Goal: Obtain resource: Download file/media

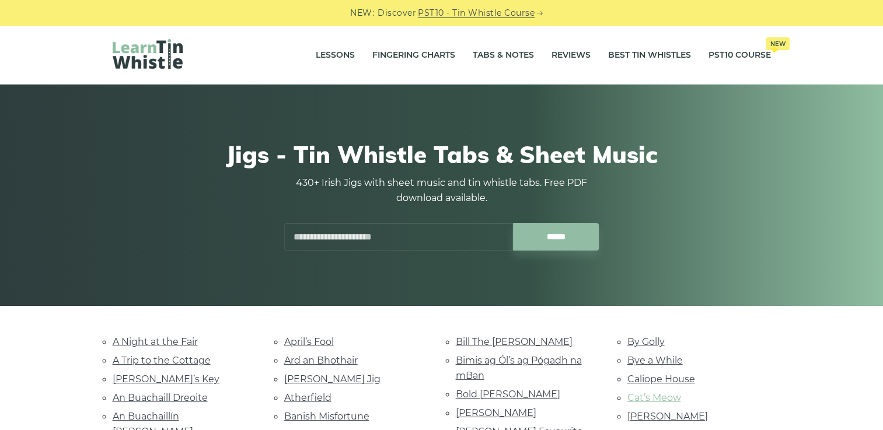
scroll to position [175, 0]
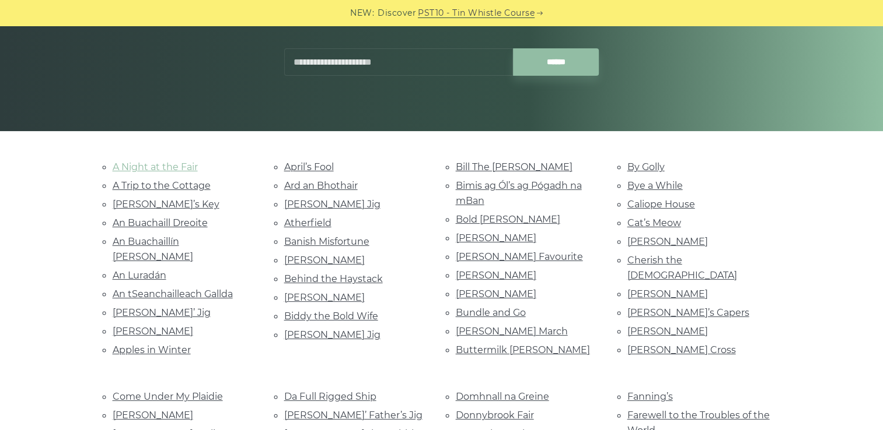
click at [150, 169] on link "A Night at the Fair" at bounding box center [155, 167] width 85 height 11
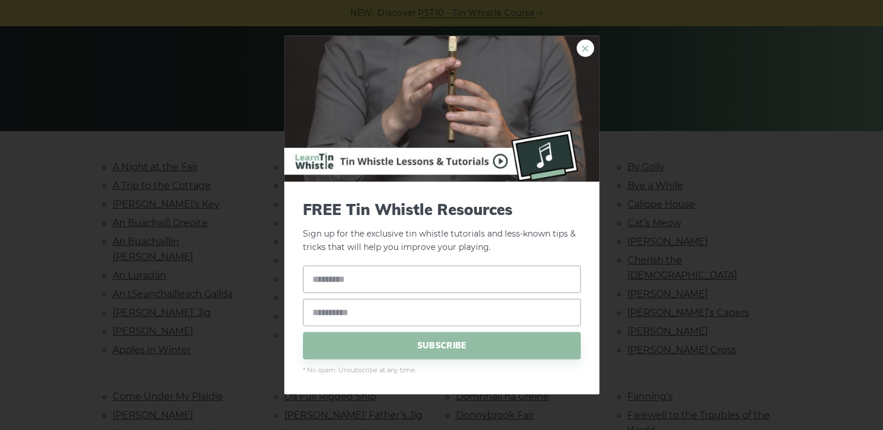
click at [586, 42] on link "×" at bounding box center [584, 48] width 17 height 17
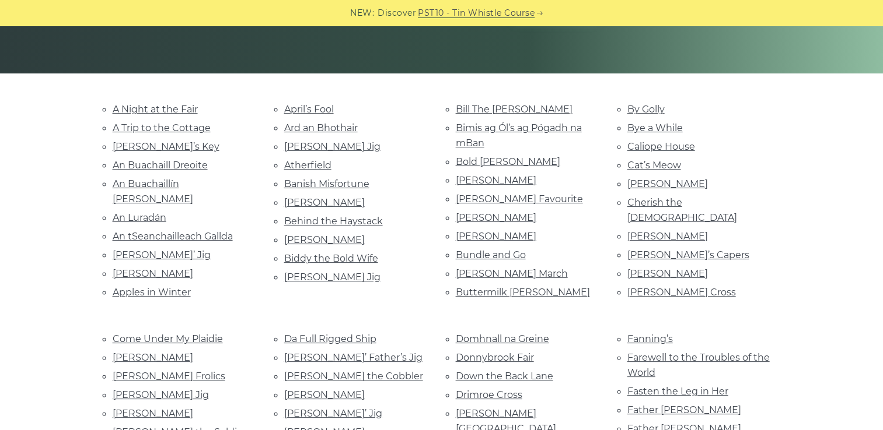
scroll to position [292, 0]
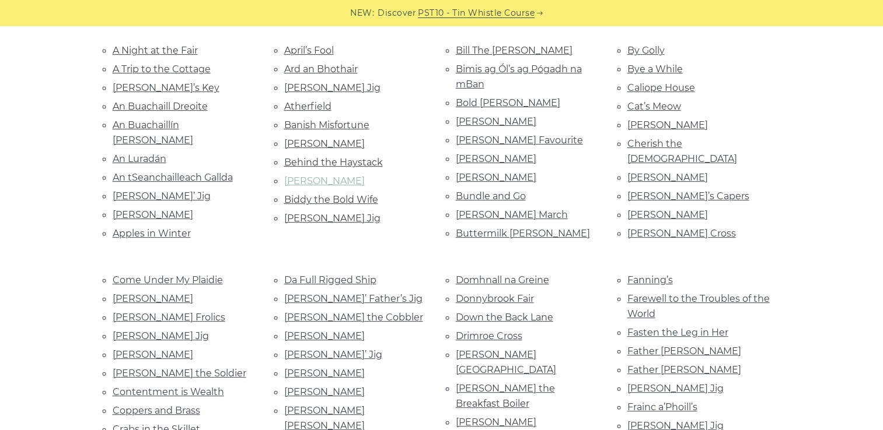
click at [322, 176] on link "[PERSON_NAME]" at bounding box center [324, 181] width 80 height 11
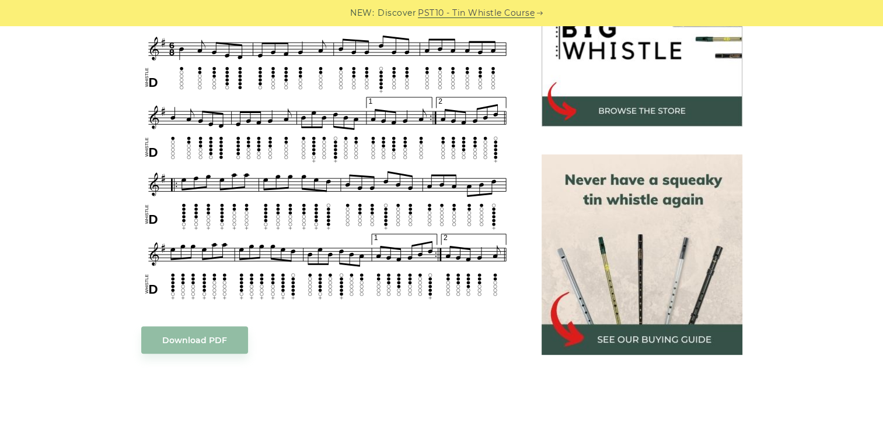
scroll to position [350, 0]
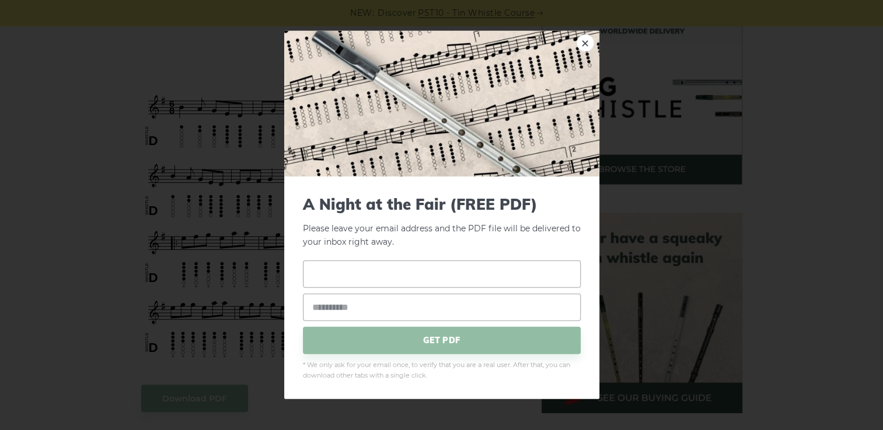
click at [331, 281] on input "text" at bounding box center [442, 273] width 278 height 27
type input "******"
click at [471, 311] on input "email" at bounding box center [442, 306] width 278 height 27
type input "**********"
click at [423, 342] on span "GET PDF" at bounding box center [442, 340] width 278 height 27
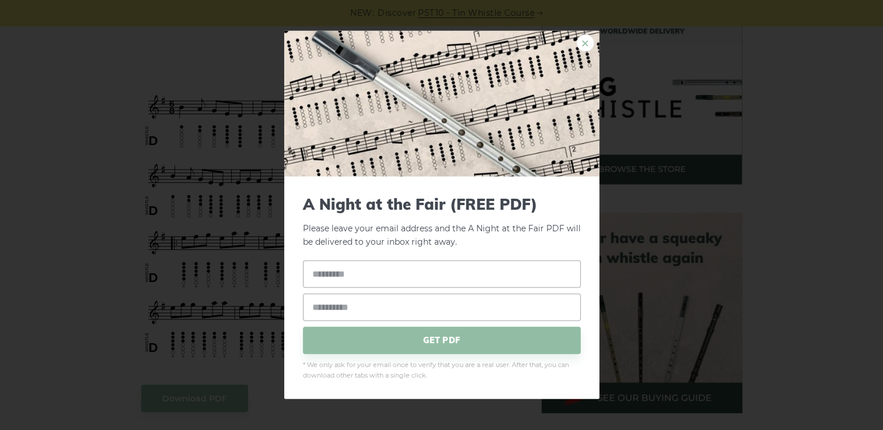
click at [585, 43] on link "×" at bounding box center [584, 42] width 17 height 17
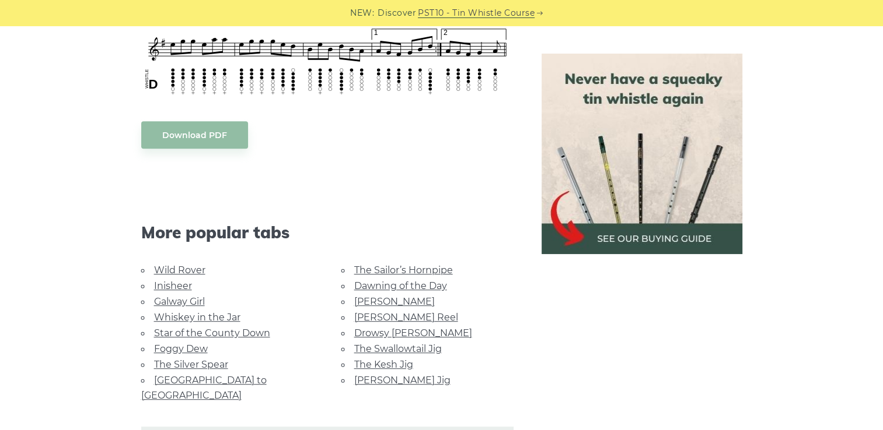
scroll to position [525, 0]
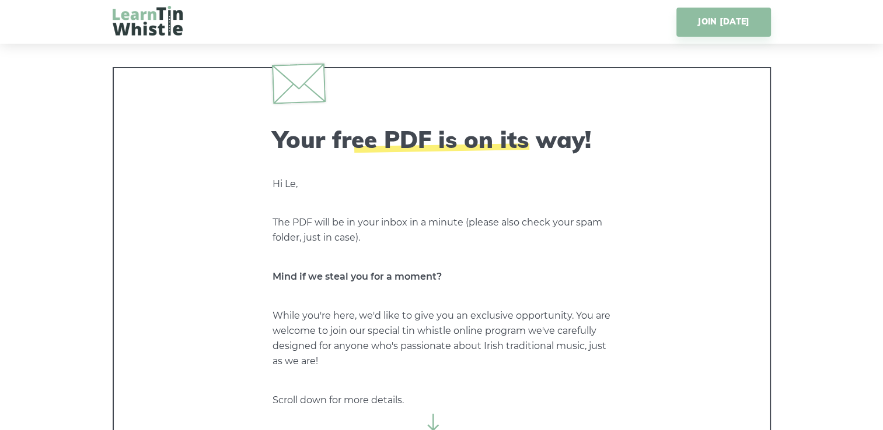
drag, startPoint x: 436, startPoint y: 145, endPoint x: 425, endPoint y: 132, distance: 17.0
drag, startPoint x: 425, startPoint y: 132, endPoint x: 218, endPoint y: 224, distance: 226.7
click at [218, 224] on div "Your free PDF is on its way! Hi Le, The PDF will be in your inbox in a minute (…" at bounding box center [442, 262] width 658 height 390
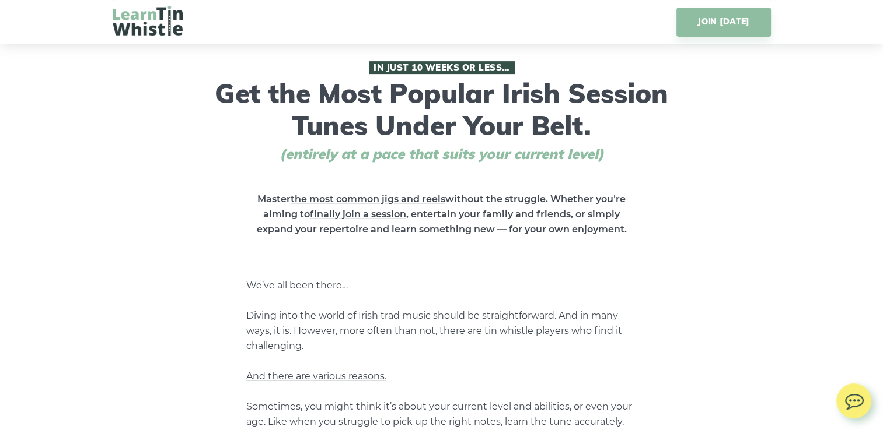
scroll to position [525, 0]
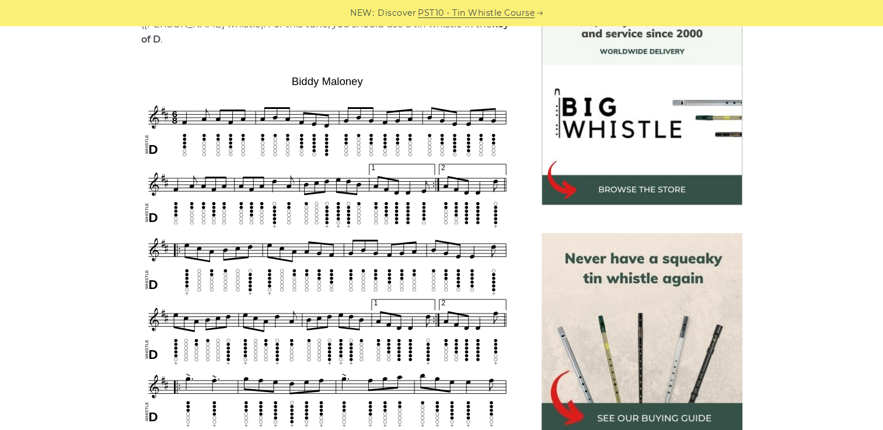
scroll to position [350, 0]
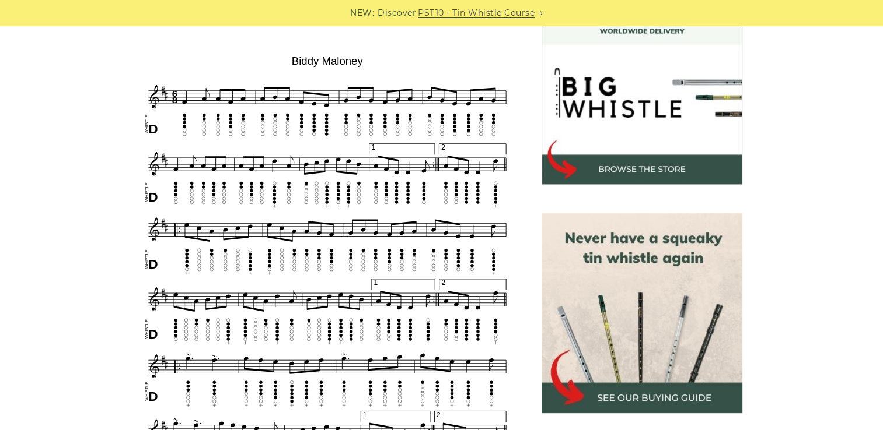
drag, startPoint x: 172, startPoint y: 153, endPoint x: 114, endPoint y: 158, distance: 58.0
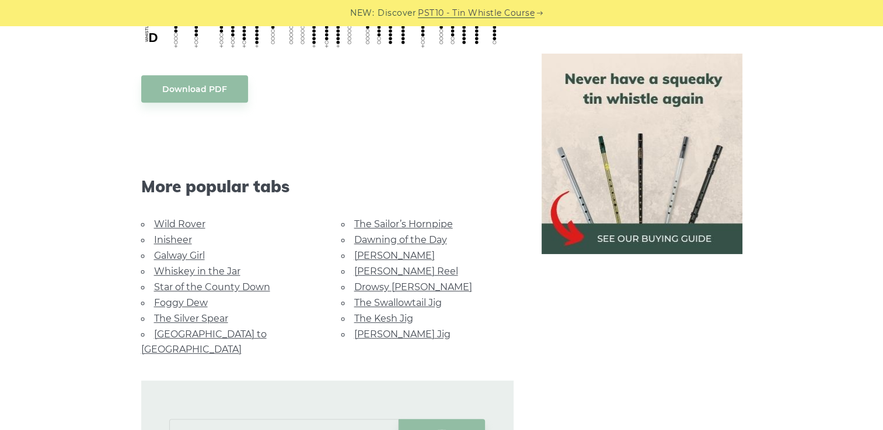
scroll to position [817, 0]
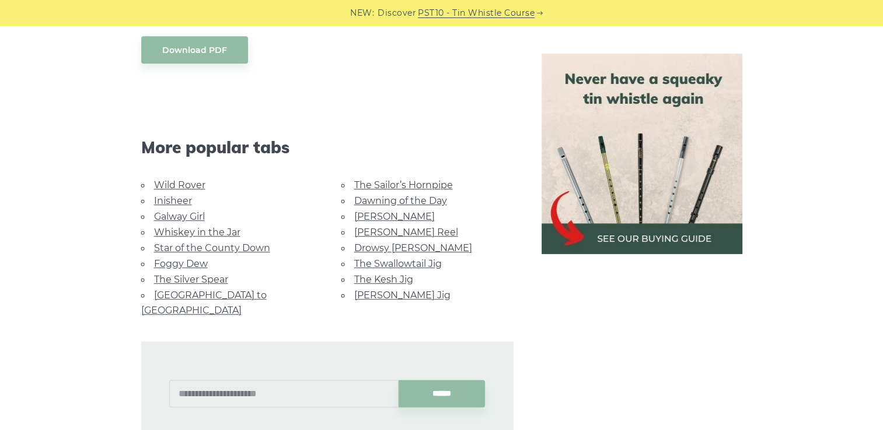
click at [171, 180] on link "Wild Rover" at bounding box center [179, 185] width 51 height 11
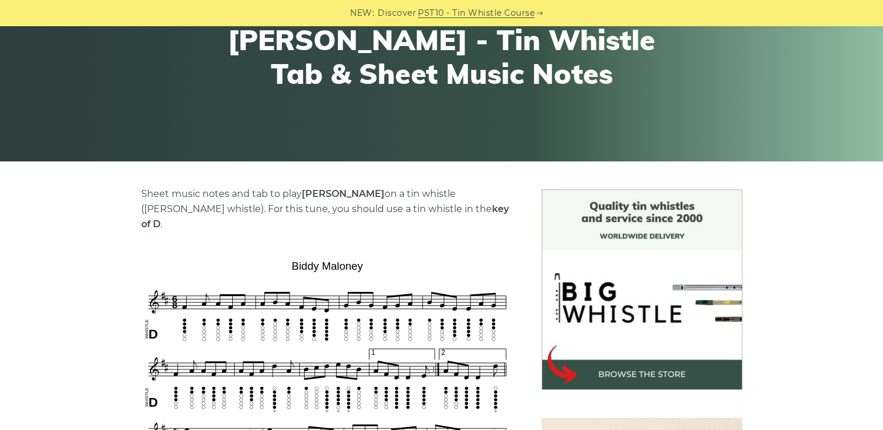
scroll to position [0, 0]
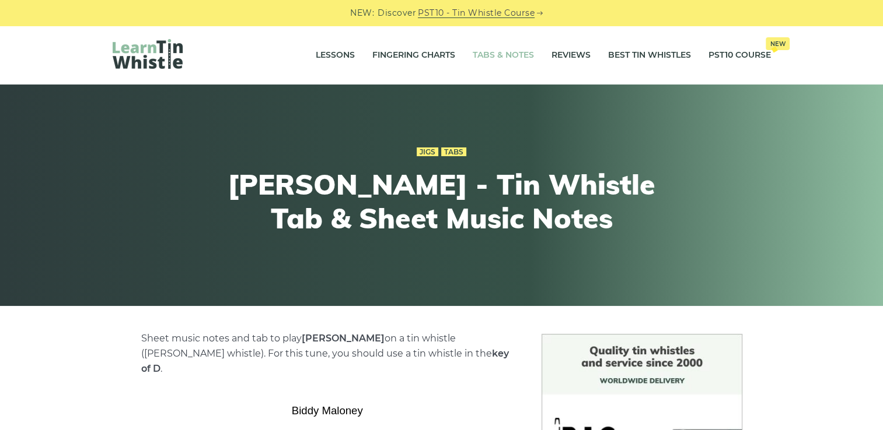
click at [503, 56] on link "Tabs & Notes" at bounding box center [502, 55] width 61 height 29
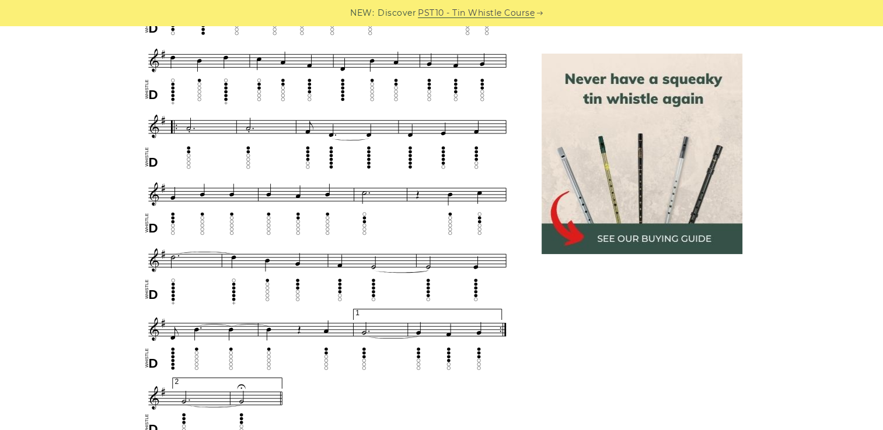
scroll to position [525, 0]
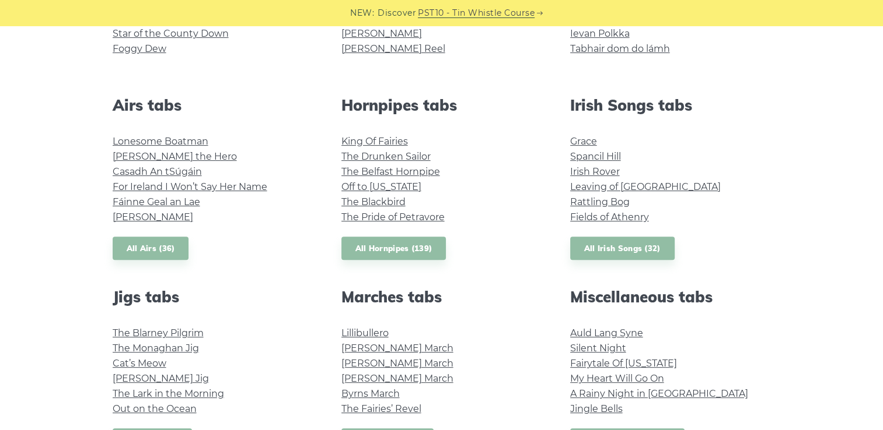
scroll to position [525, 0]
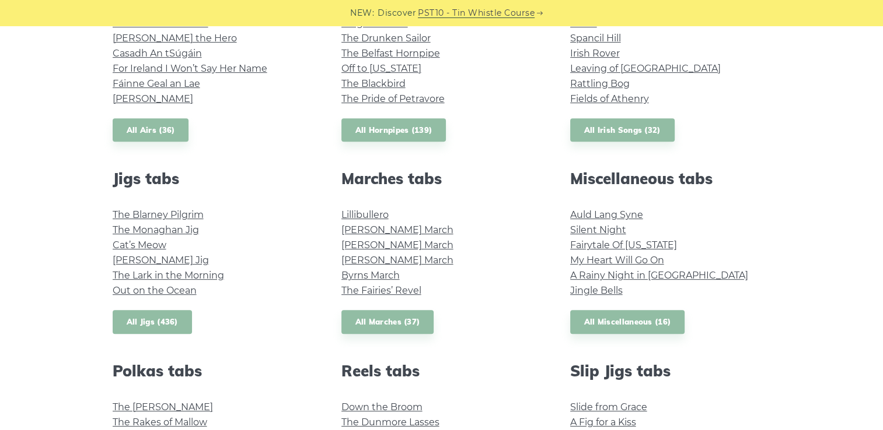
click at [163, 317] on link "All Jigs (436)" at bounding box center [152, 322] width 79 height 24
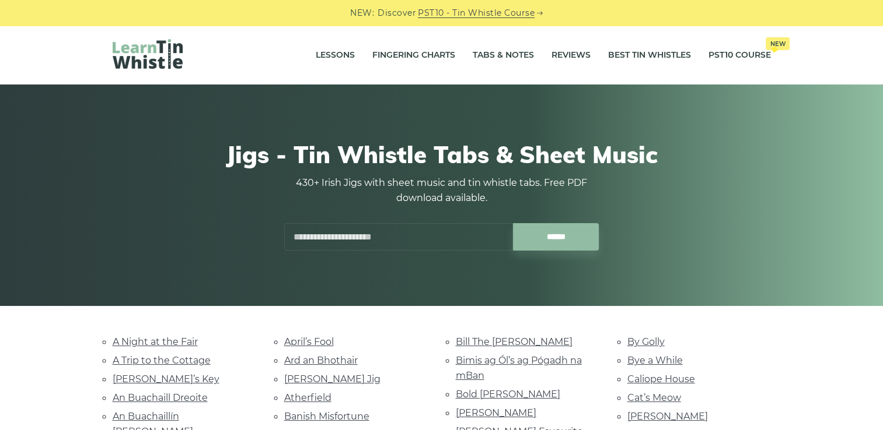
drag, startPoint x: 233, startPoint y: 249, endPoint x: 74, endPoint y: 240, distance: 158.9
click at [74, 240] on div "Jigs - Tin Whistle Tabs & Sheet Music 430+ Irish Jigs with sheet music and tin …" at bounding box center [441, 196] width 883 height 222
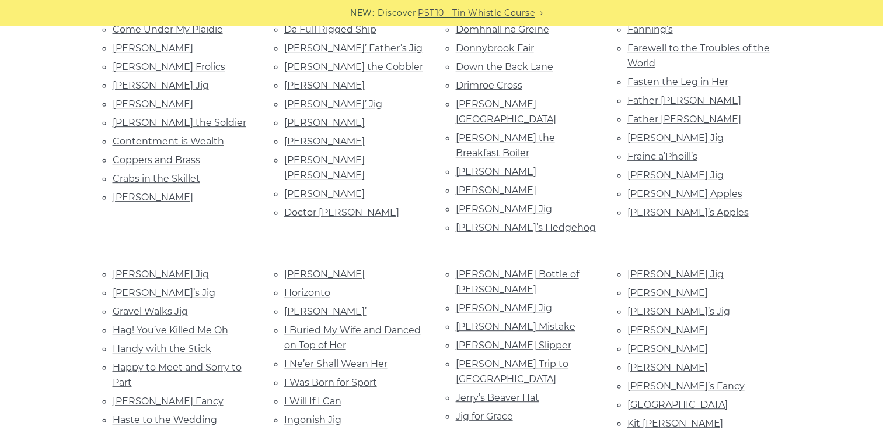
scroll to position [700, 0]
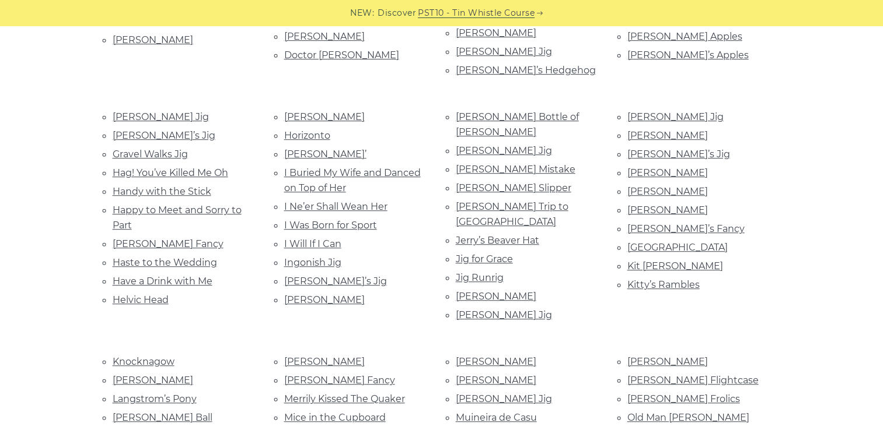
drag, startPoint x: 314, startPoint y: 223, endPoint x: 33, endPoint y: 164, distance: 287.3
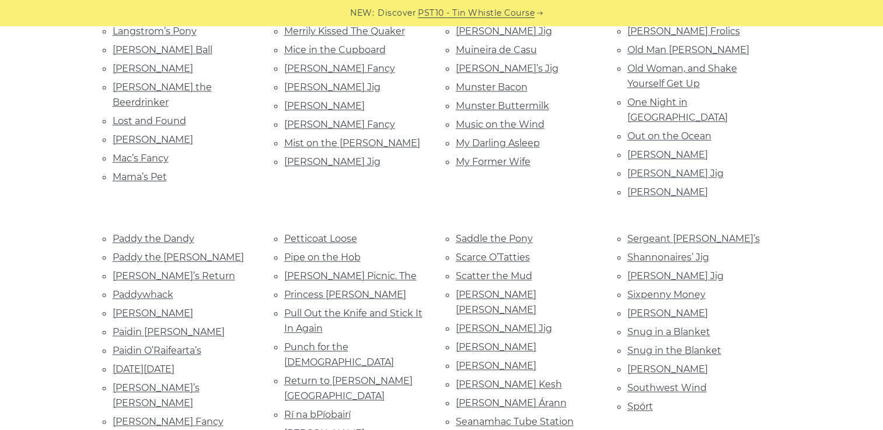
scroll to position [1108, 0]
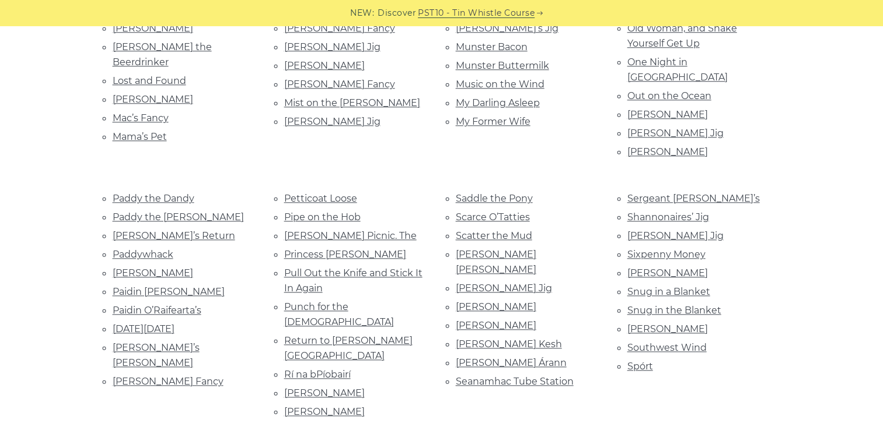
drag, startPoint x: 393, startPoint y: 164, endPoint x: 44, endPoint y: 254, distance: 360.2
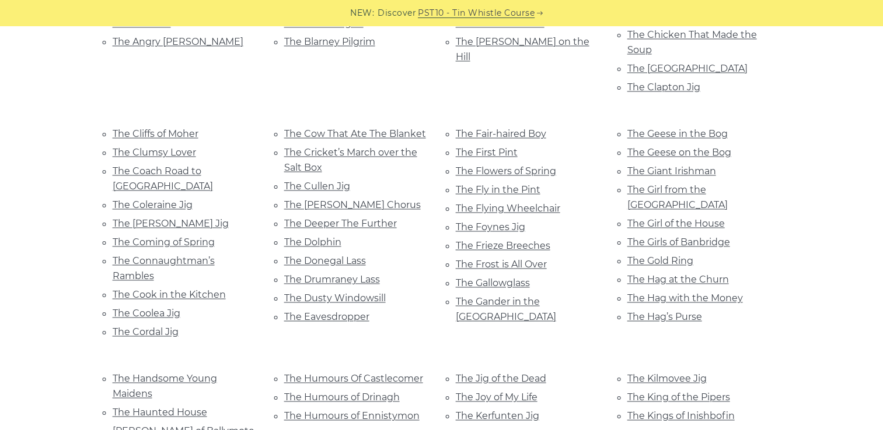
scroll to position [1808, 0]
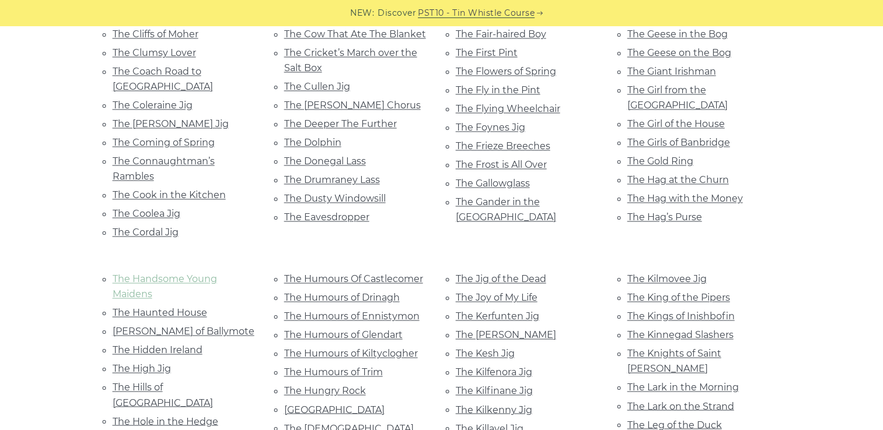
click at [194, 274] on link "The Handsome Young Maidens" at bounding box center [165, 287] width 104 height 26
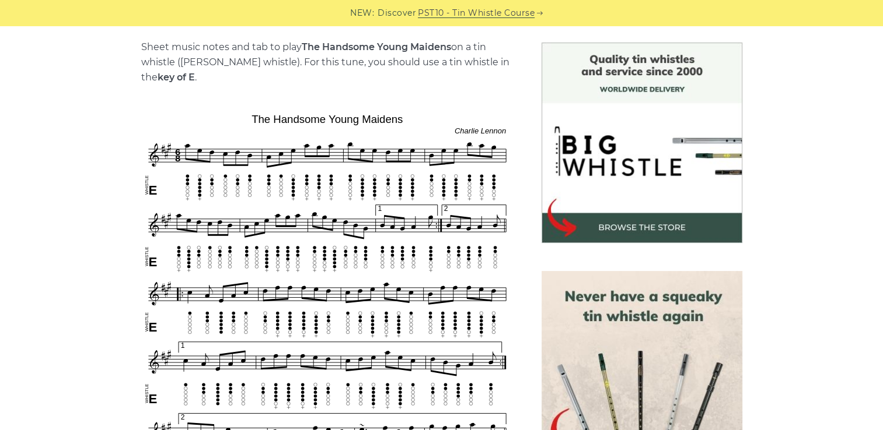
scroll to position [117, 0]
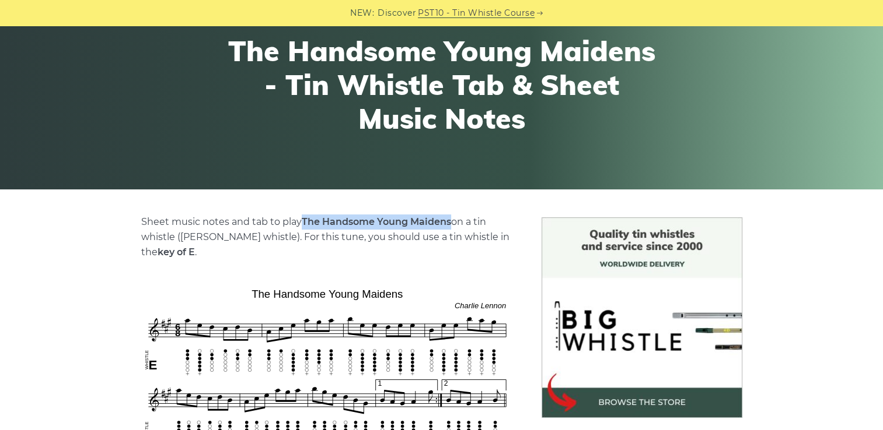
drag, startPoint x: 302, startPoint y: 221, endPoint x: 451, endPoint y: 222, distance: 148.7
click at [451, 222] on strong "The Handsome Young Maidens" at bounding box center [376, 221] width 149 height 11
